Goal: Contribute content: Add original content to the website for others to see

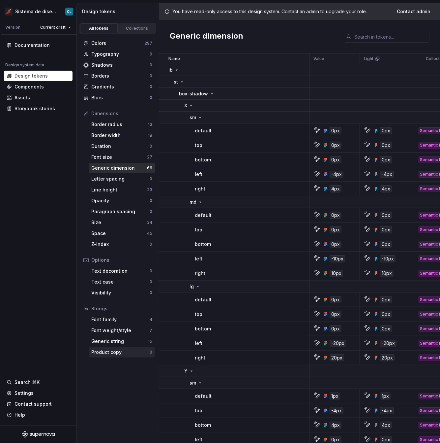
click at [108, 353] on div "Product copy" at bounding box center [120, 352] width 58 height 7
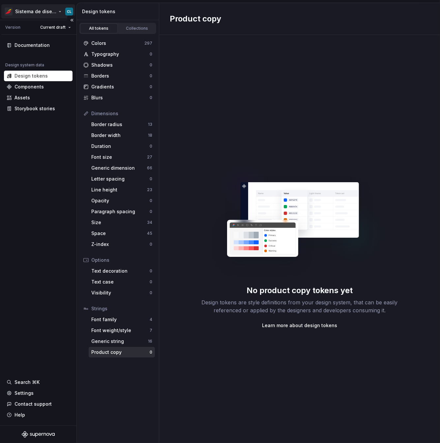
click at [47, 12] on html "Sistema de diseño Iberia CL Version Current draft Documentation Design system d…" at bounding box center [220, 221] width 440 height 443
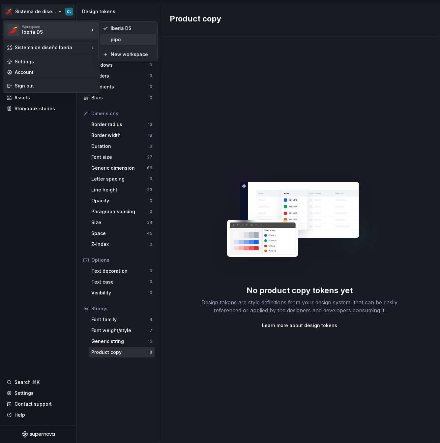
click at [120, 41] on div "pipo" at bounding box center [132, 39] width 43 height 7
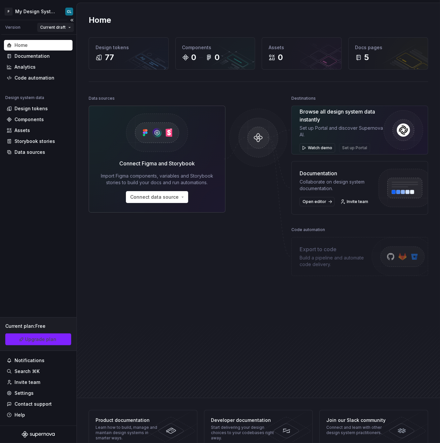
click at [57, 31] on html "P My Design System CL Version Current draft Home Documentation Analytics Code a…" at bounding box center [220, 221] width 440 height 443
click at [18, 34] on html "P My Design System CL Version Current draft Home Documentation Analytics Code a…" at bounding box center [220, 221] width 440 height 443
click at [28, 111] on div "Design tokens" at bounding box center [31, 108] width 33 height 7
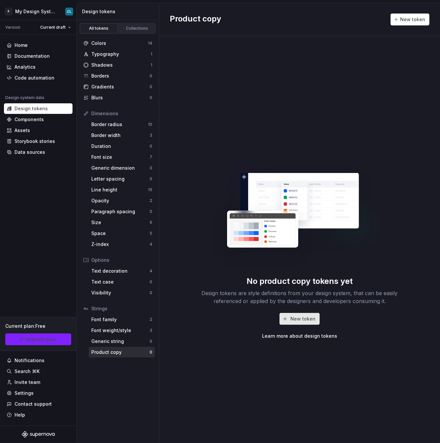
click at [313, 319] on span "New token" at bounding box center [303, 318] width 25 height 7
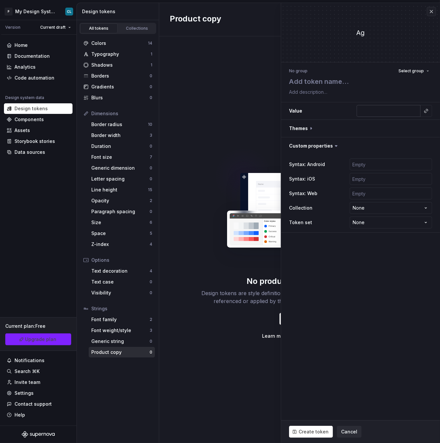
click at [393, 111] on input "text" at bounding box center [389, 111] width 64 height 12
type textarea "*"
click at [427, 109] on button "button" at bounding box center [426, 110] width 9 height 9
click at [427, 111] on html "P My Design System CL Version Current draft Home Documentation Analytics Code a…" at bounding box center [220, 221] width 440 height 443
click at [427, 111] on button "button" at bounding box center [426, 110] width 9 height 9
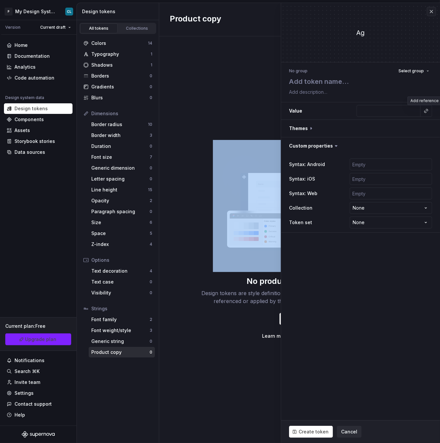
click at [427, 111] on html "P My Design System CL Version Current draft Home Documentation Analytics Code a…" at bounding box center [220, 221] width 440 height 443
click at [427, 111] on button "button" at bounding box center [426, 110] width 9 height 9
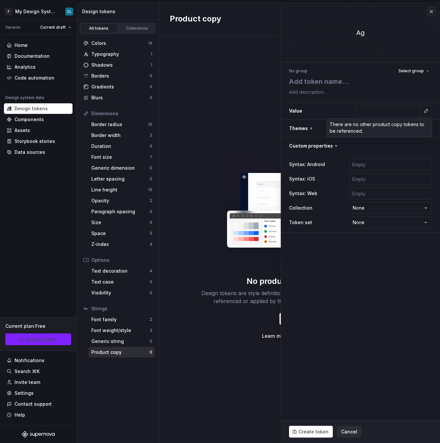
click at [384, 112] on html "P My Design System CL Version Current draft Home Documentation Analytics Code a…" at bounding box center [220, 221] width 440 height 443
click at [243, 131] on div "No product copy tokens yet Design tokens are style definitions from your design…" at bounding box center [299, 239] width 281 height 406
click at [430, 11] on button "button" at bounding box center [431, 11] width 9 height 9
